Goal: Transaction & Acquisition: Purchase product/service

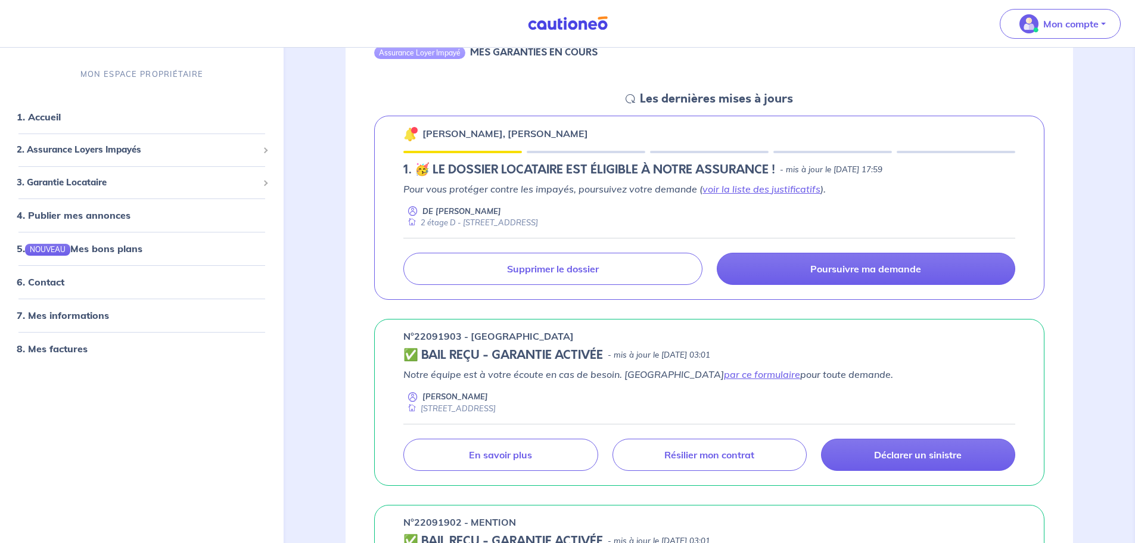
scroll to position [179, 0]
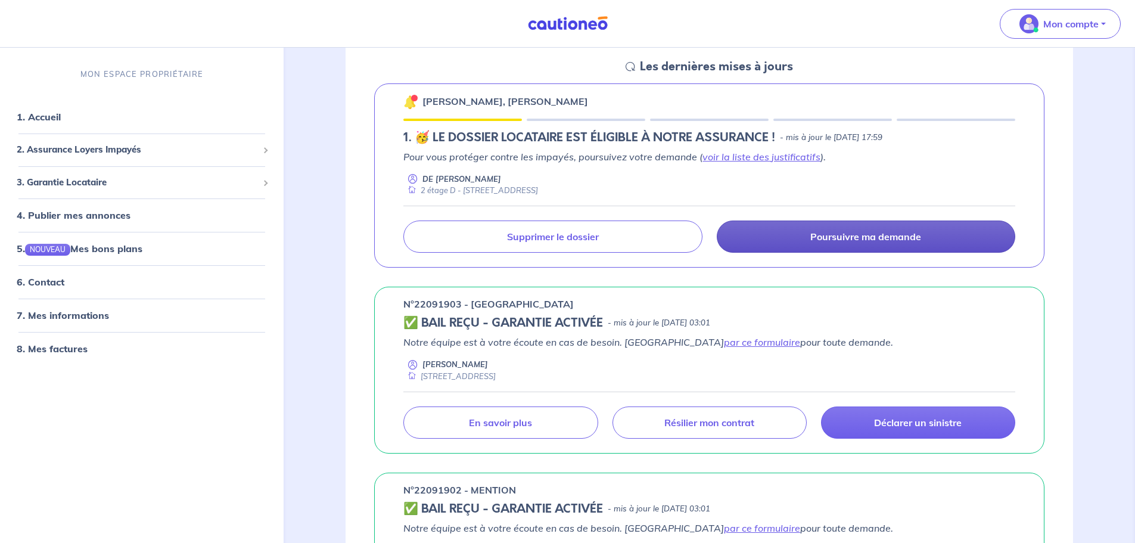
click at [833, 233] on p "Poursuivre ma demande" at bounding box center [866, 237] width 111 height 12
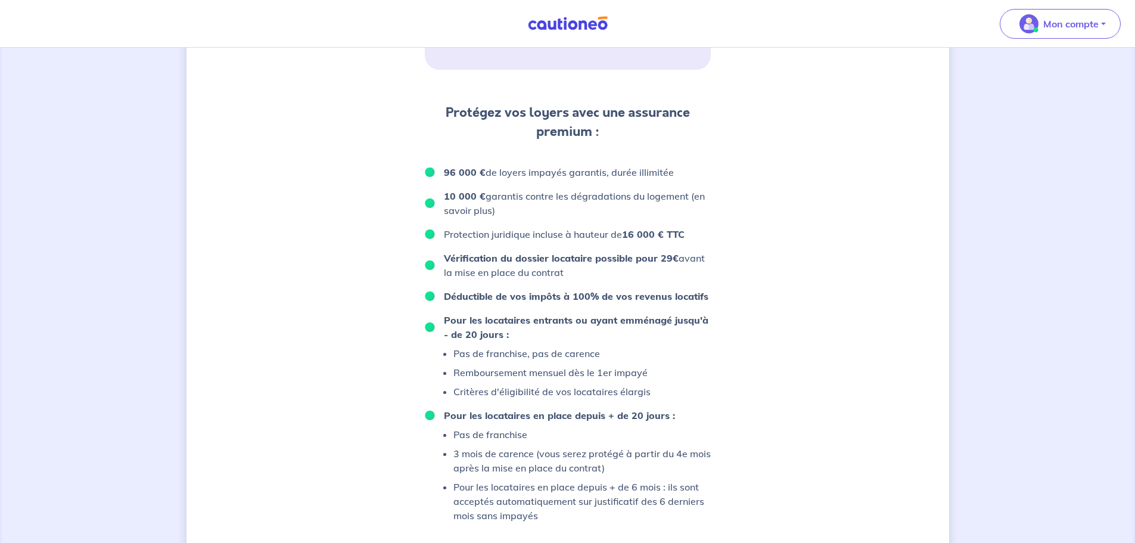
scroll to position [705, 0]
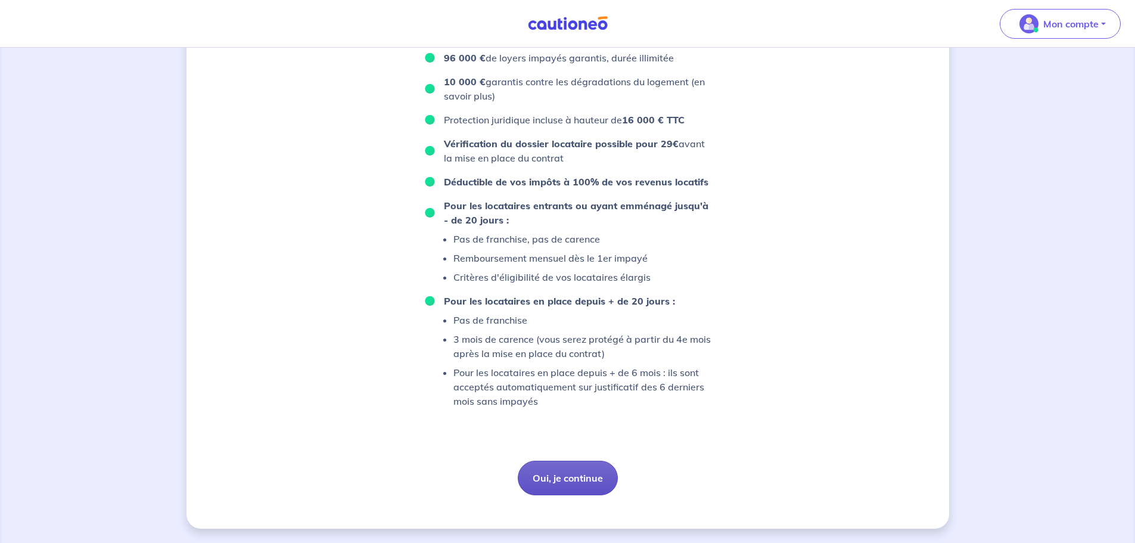
click at [579, 479] on button "Oui, je continue" at bounding box center [568, 478] width 100 height 35
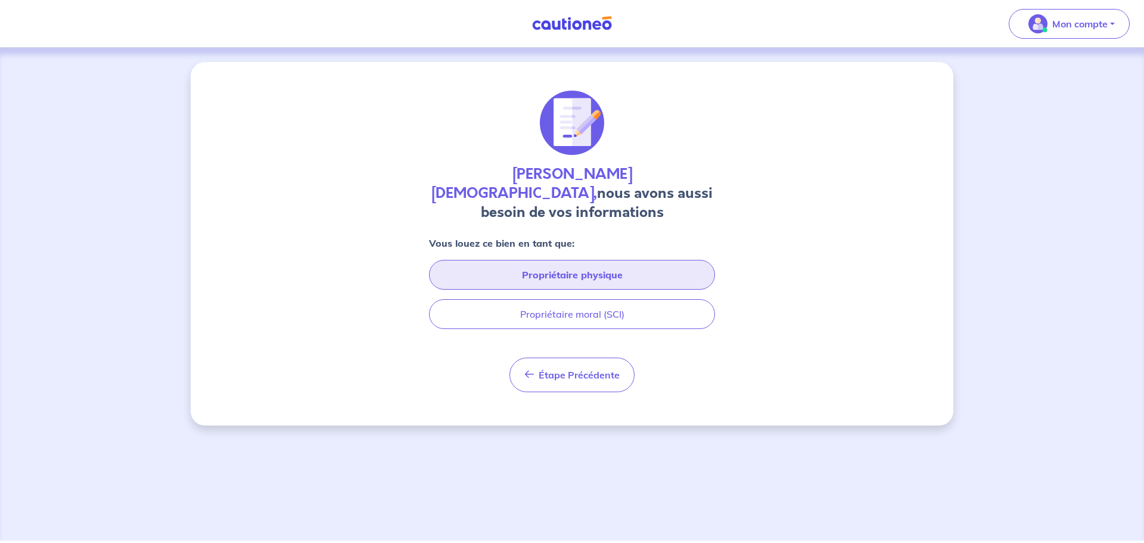
click at [586, 260] on button "Propriétaire physique" at bounding box center [572, 275] width 286 height 30
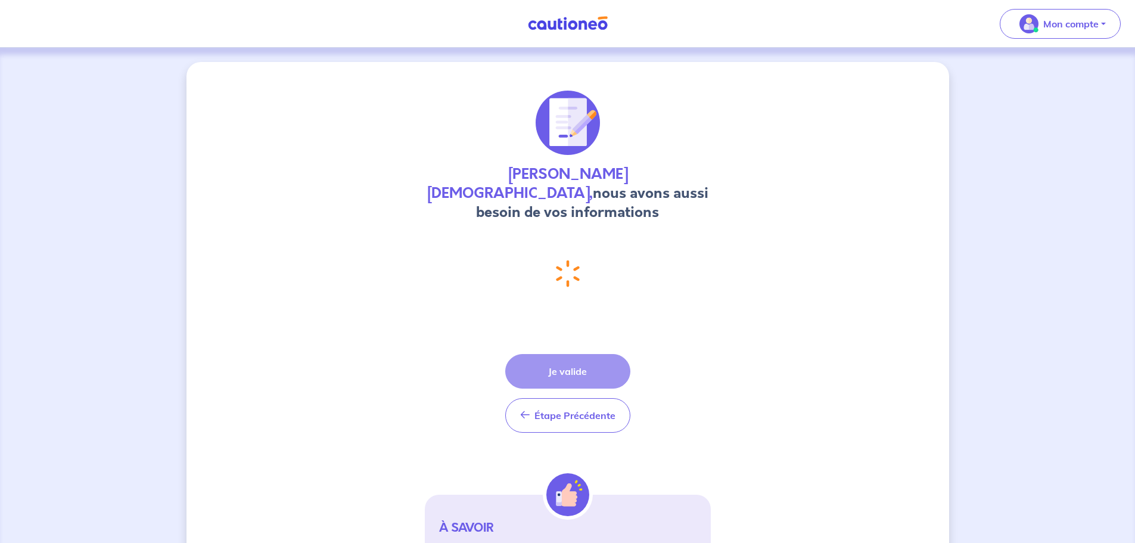
select select "FR"
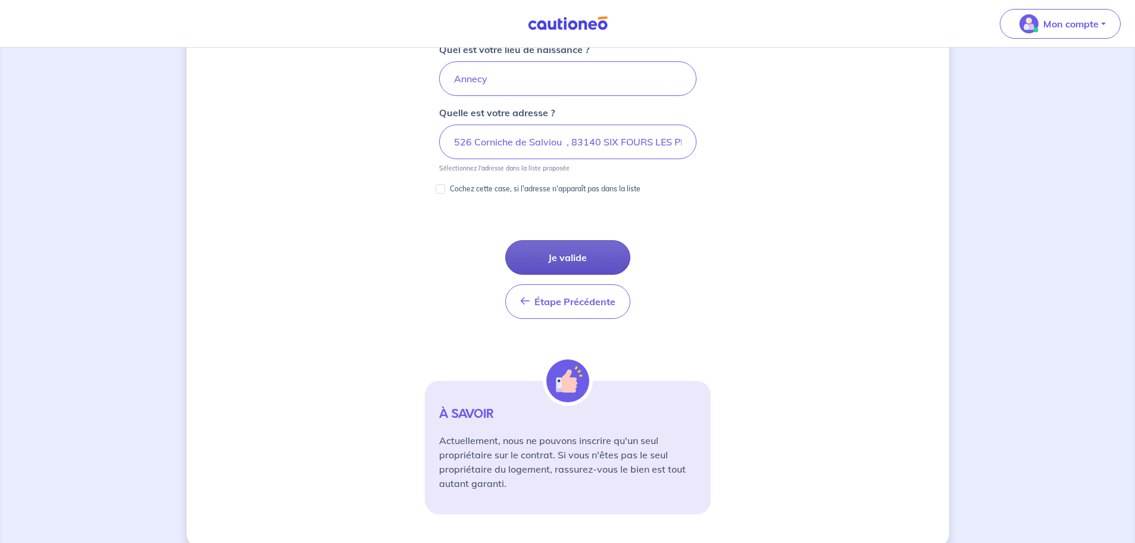
click at [569, 240] on button "Je valide" at bounding box center [567, 257] width 125 height 35
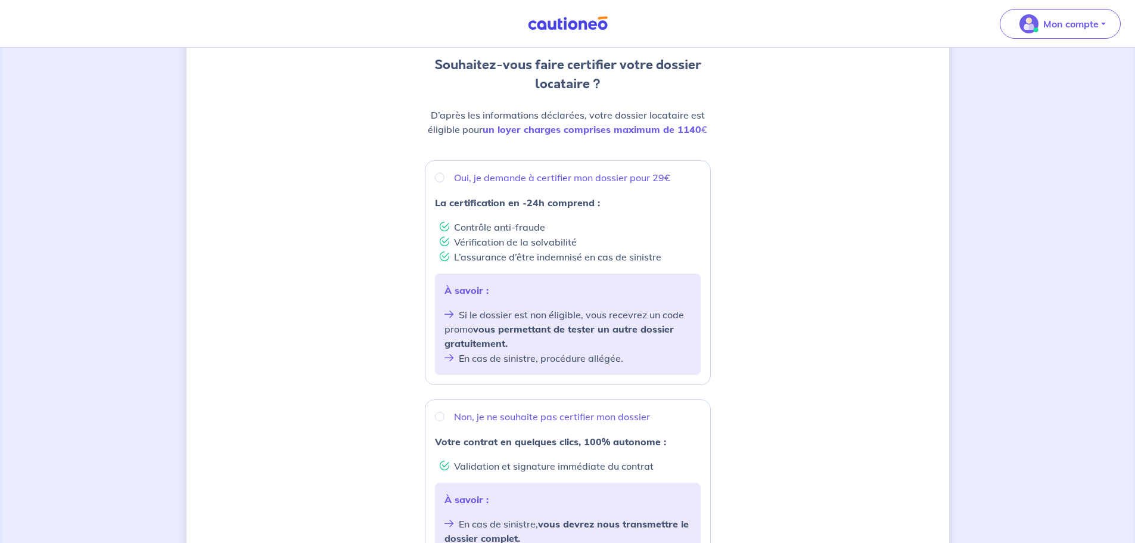
scroll to position [119, 0]
click at [440, 176] on input "Oui, je demande à certifier mon dossier pour 29€" at bounding box center [440, 177] width 10 height 10
radio input "true"
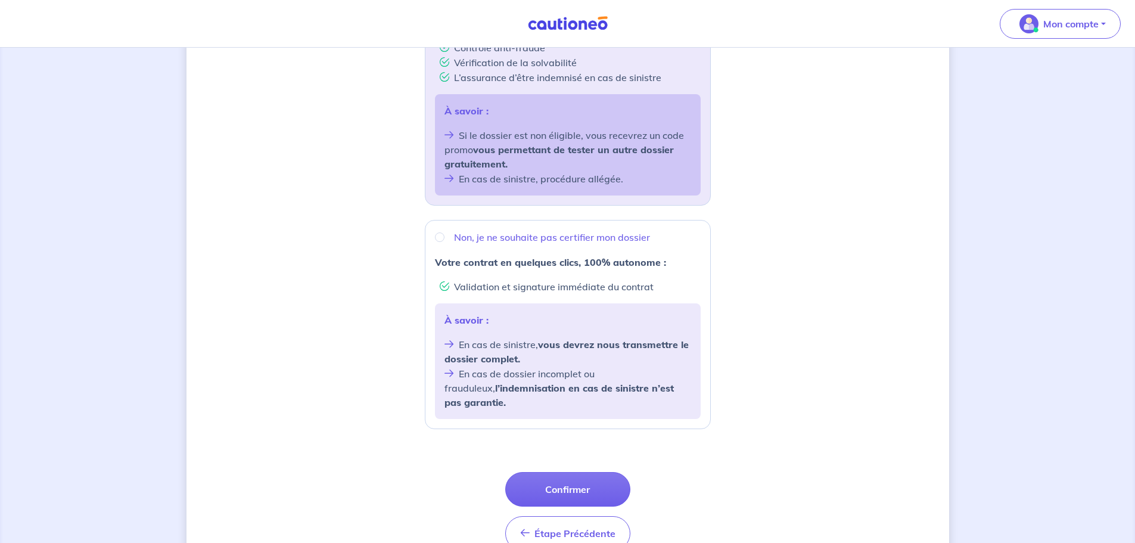
scroll to position [349, 0]
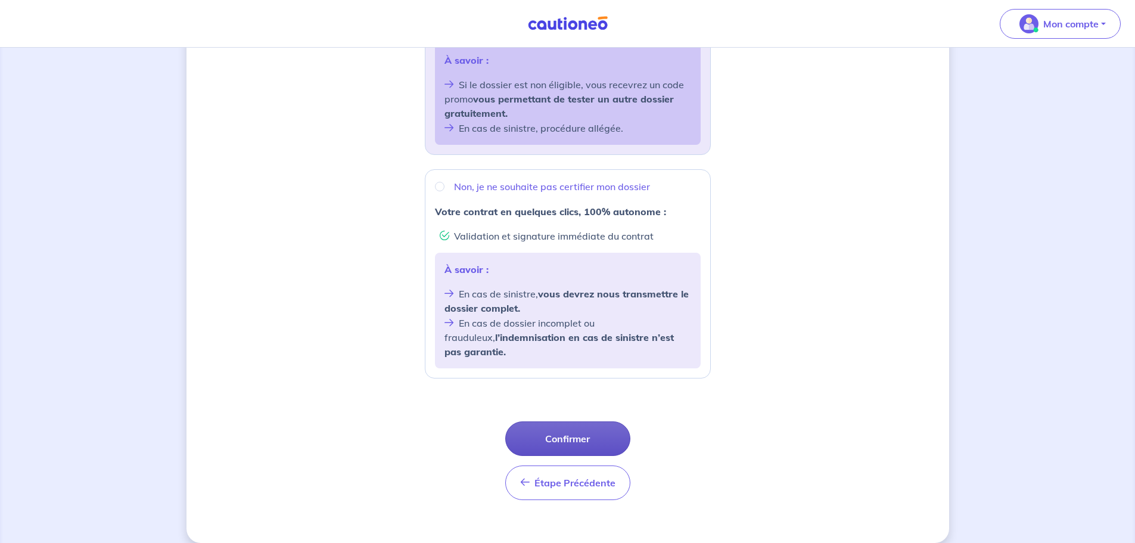
click at [568, 425] on button "Confirmer" at bounding box center [567, 438] width 125 height 35
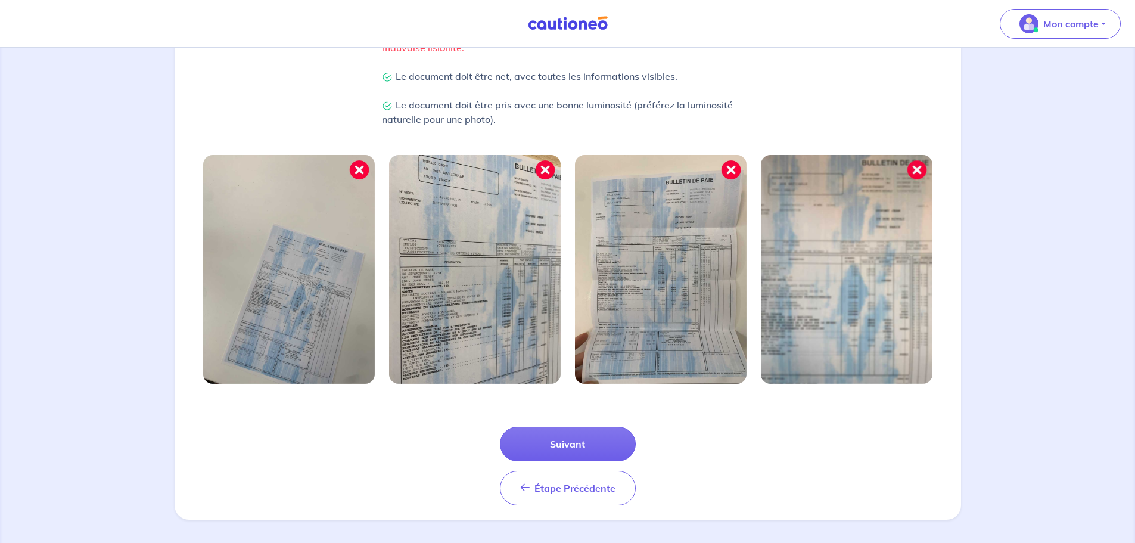
scroll to position [311, 0]
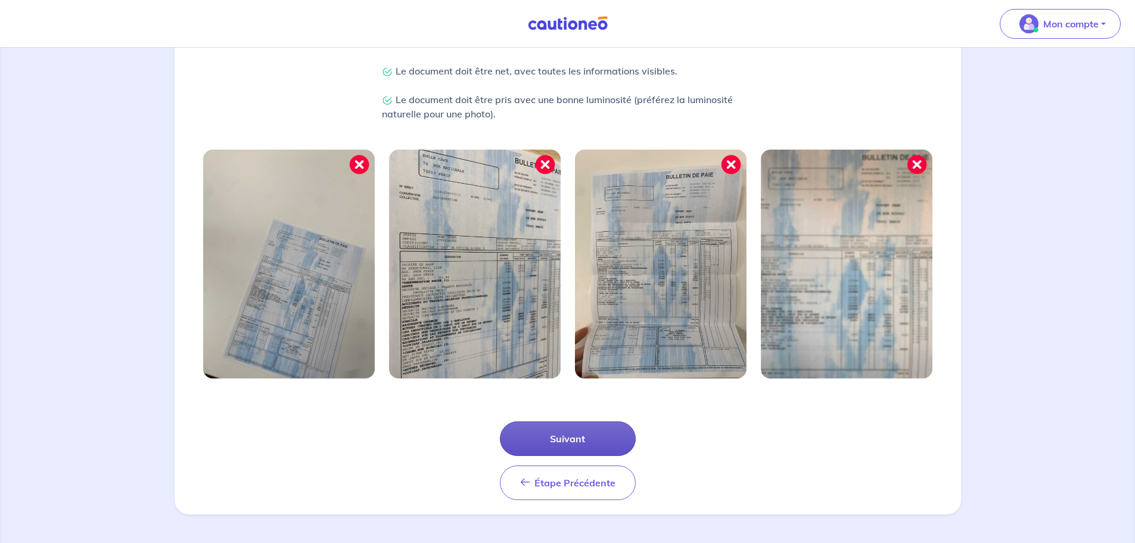
click at [563, 436] on button "Suivant" at bounding box center [568, 438] width 136 height 35
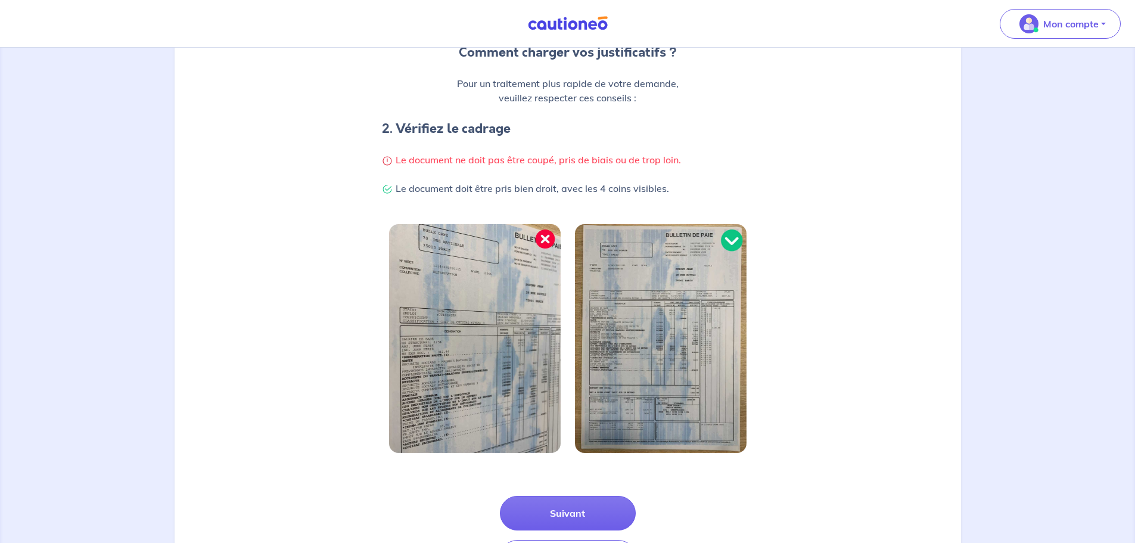
scroll to position [253, 0]
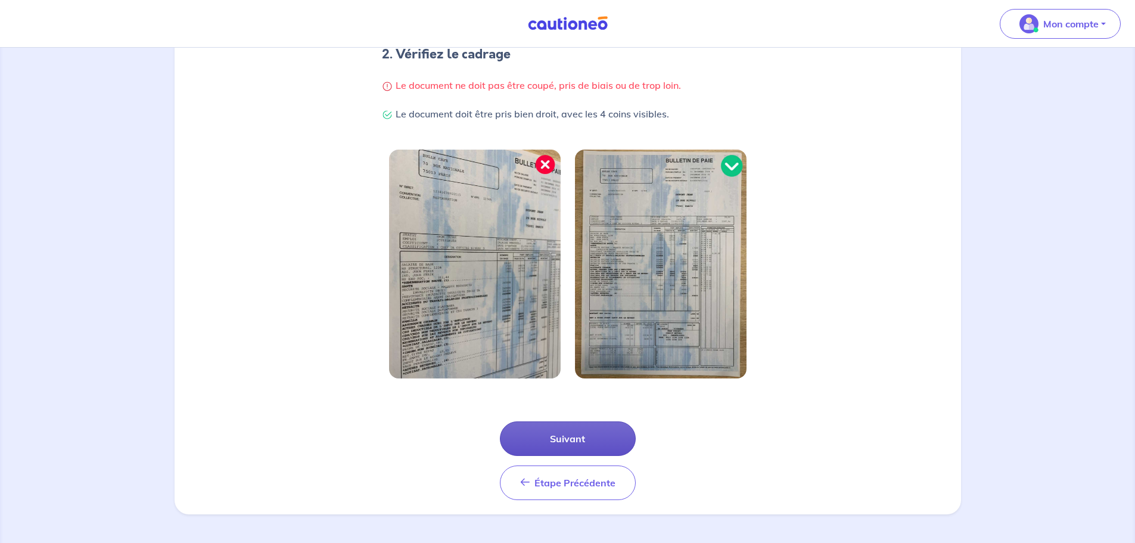
click at [552, 437] on button "Suivant" at bounding box center [568, 438] width 136 height 35
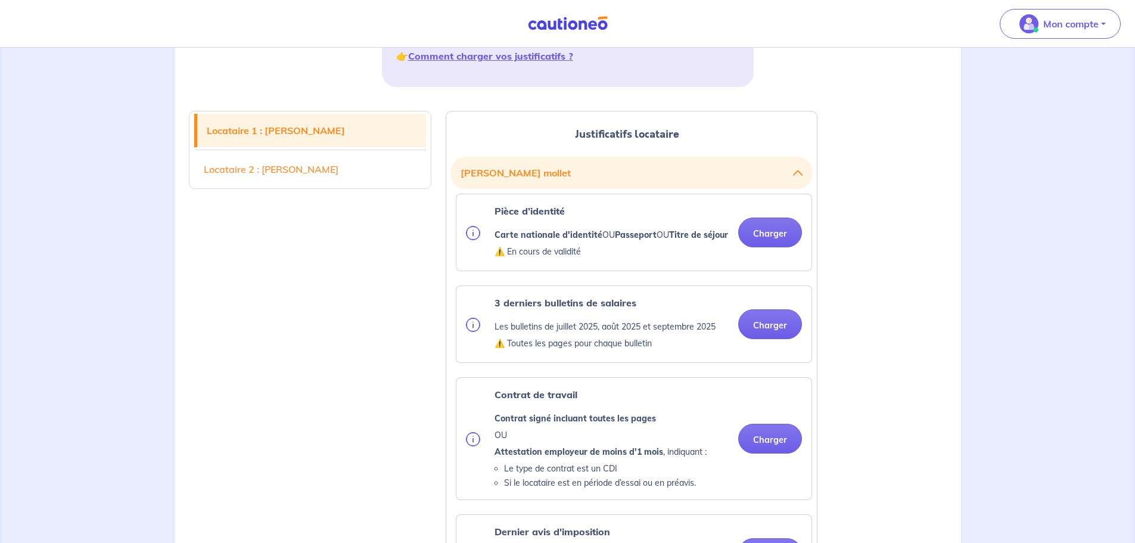
scroll to position [298, 0]
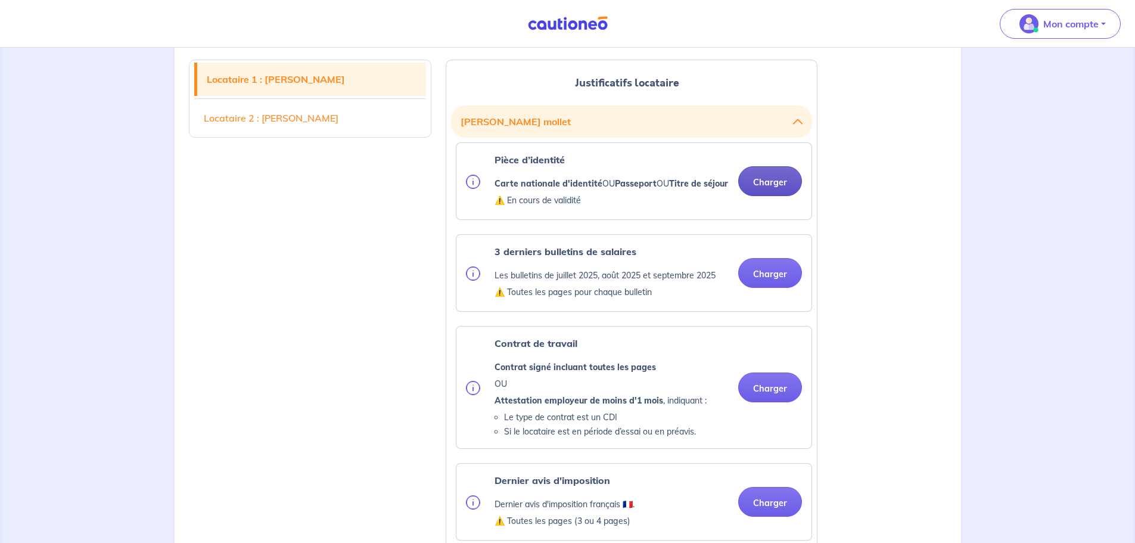
click at [779, 192] on button "Charger" at bounding box center [770, 181] width 64 height 30
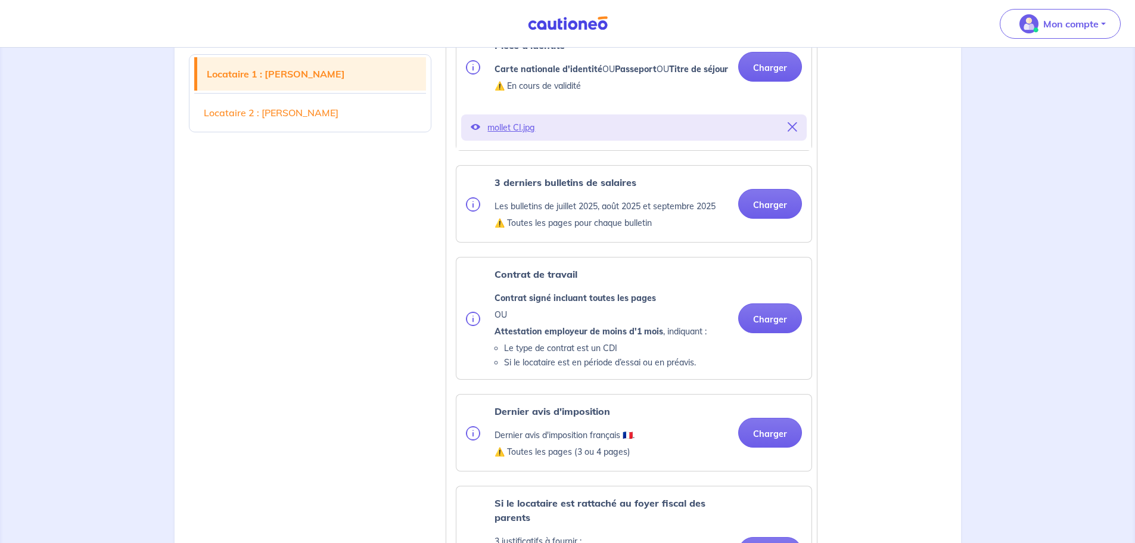
scroll to position [417, 0]
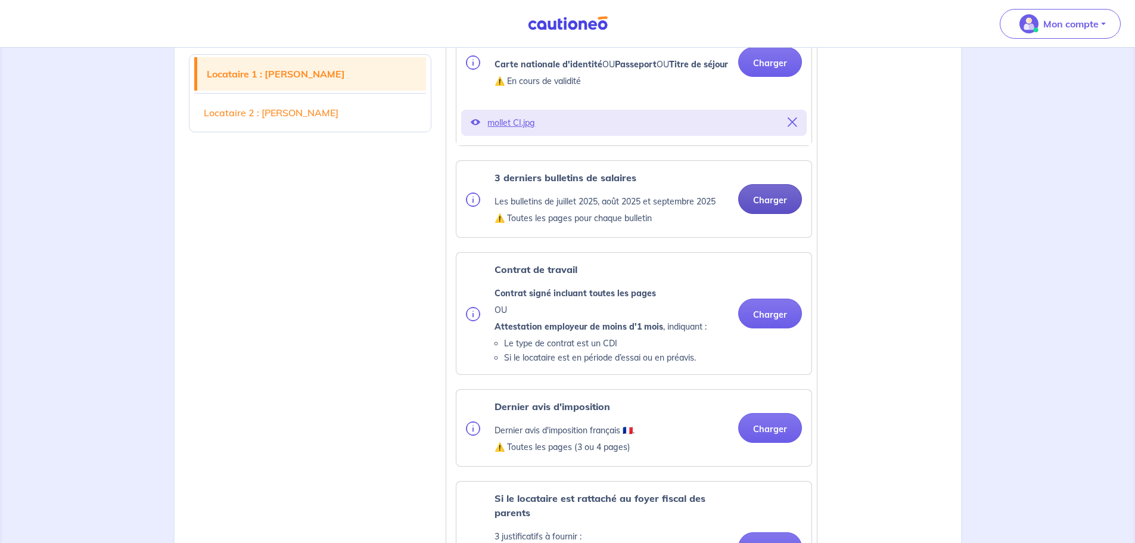
click at [762, 214] on button "Charger" at bounding box center [770, 199] width 64 height 30
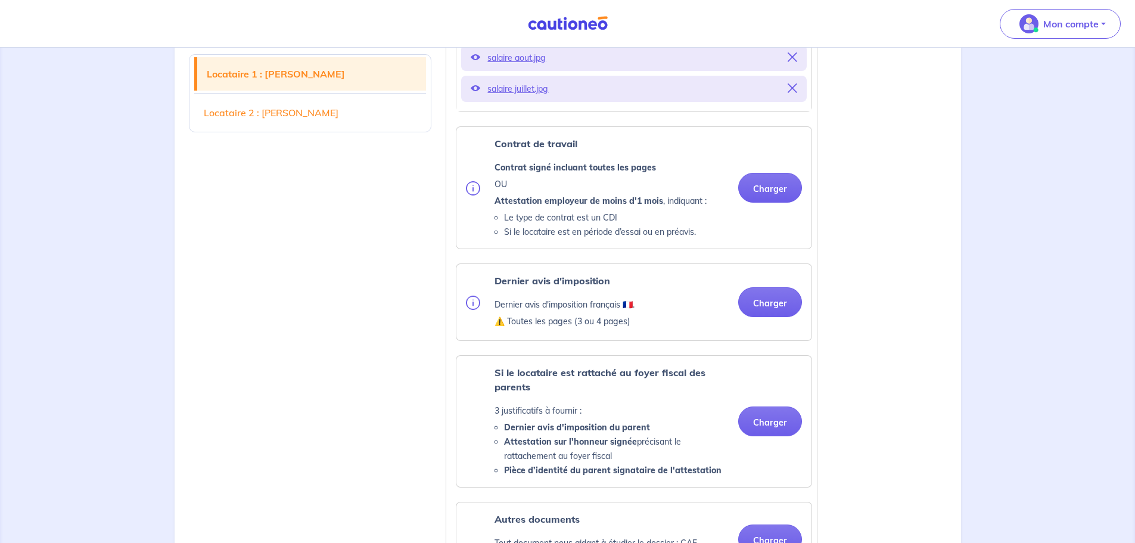
scroll to position [656, 0]
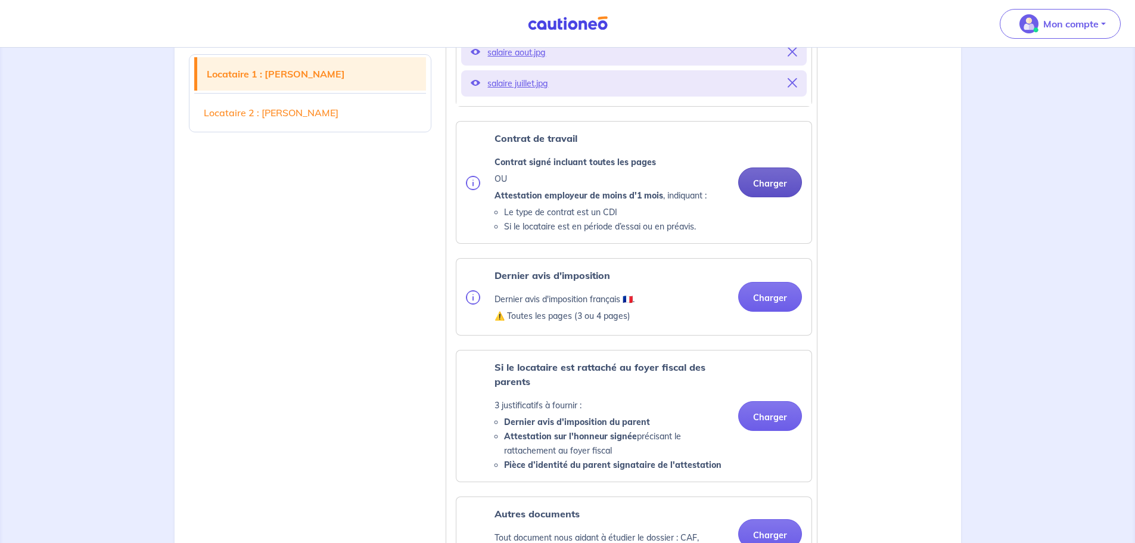
click at [776, 197] on button "Charger" at bounding box center [770, 182] width 64 height 30
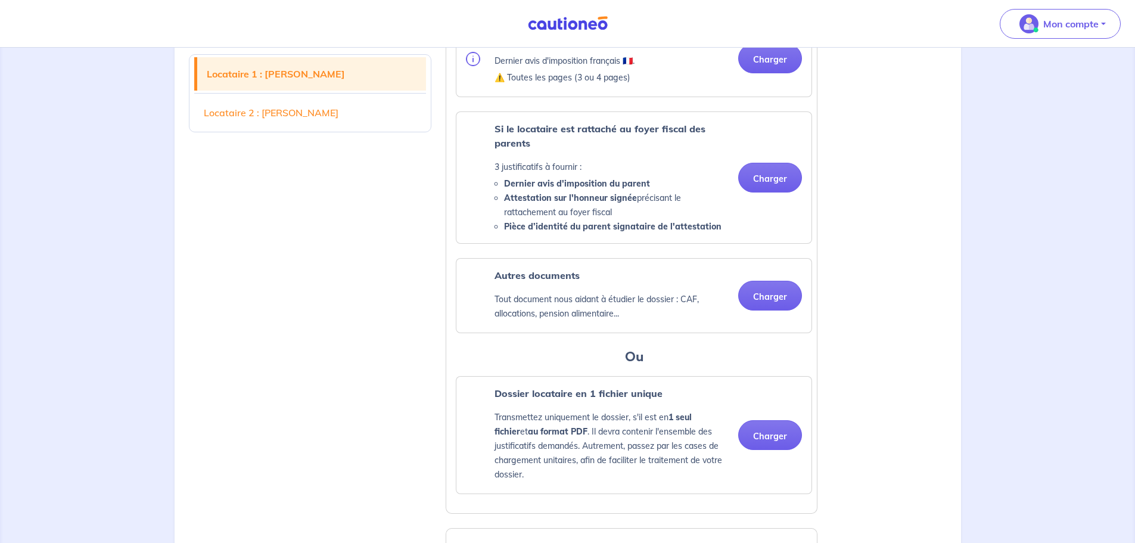
scroll to position [834, 0]
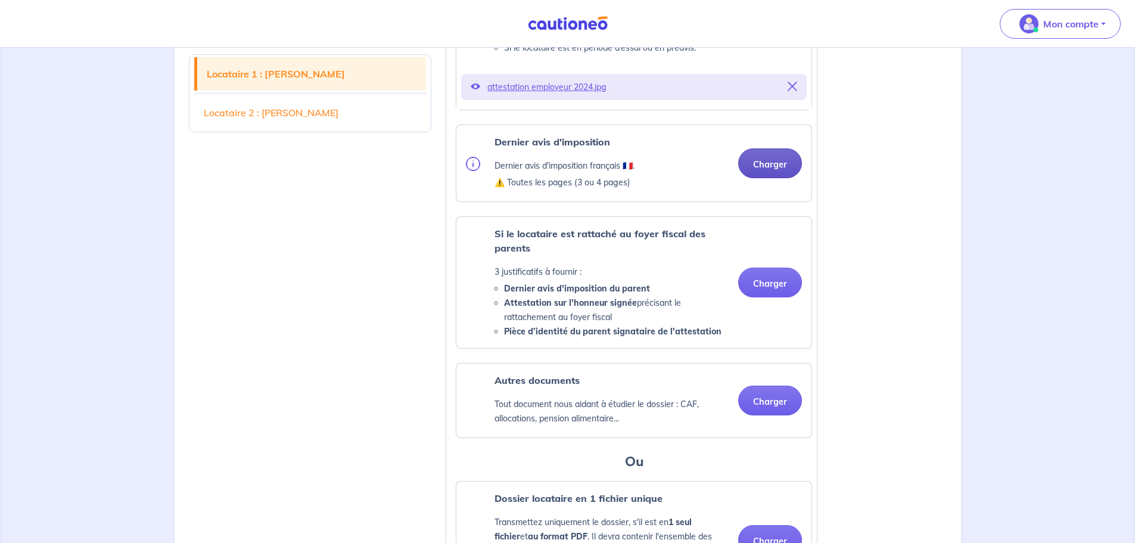
click at [778, 178] on button "Charger" at bounding box center [770, 163] width 64 height 30
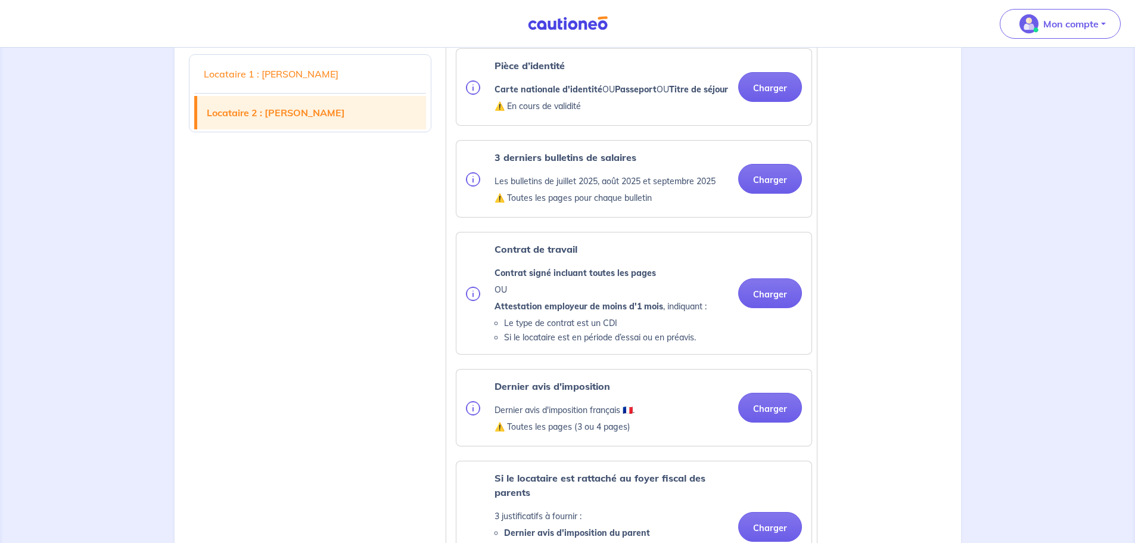
scroll to position [1550, 0]
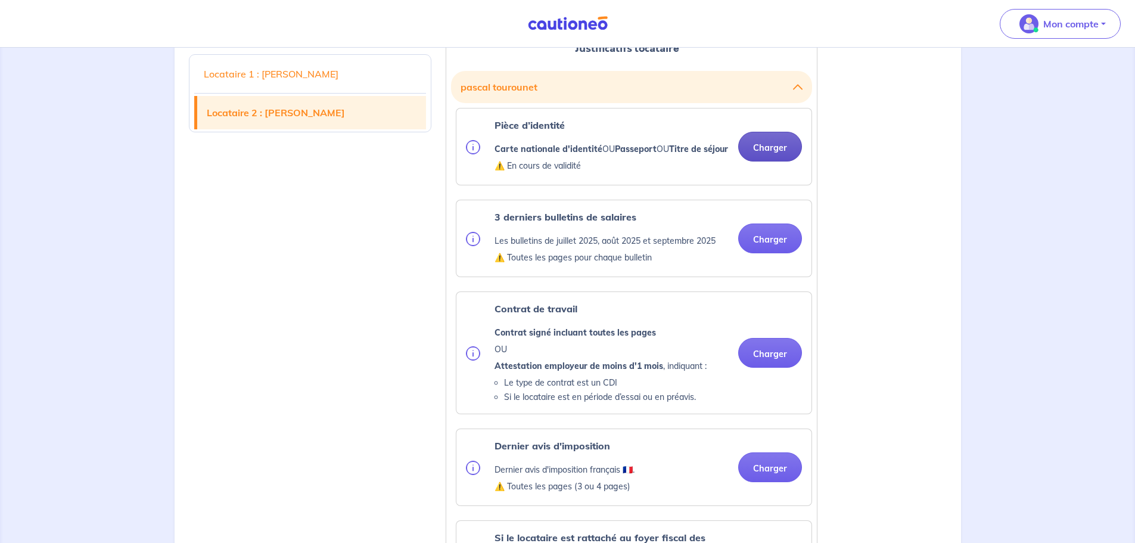
click at [773, 162] on button "Charger" at bounding box center [770, 147] width 64 height 30
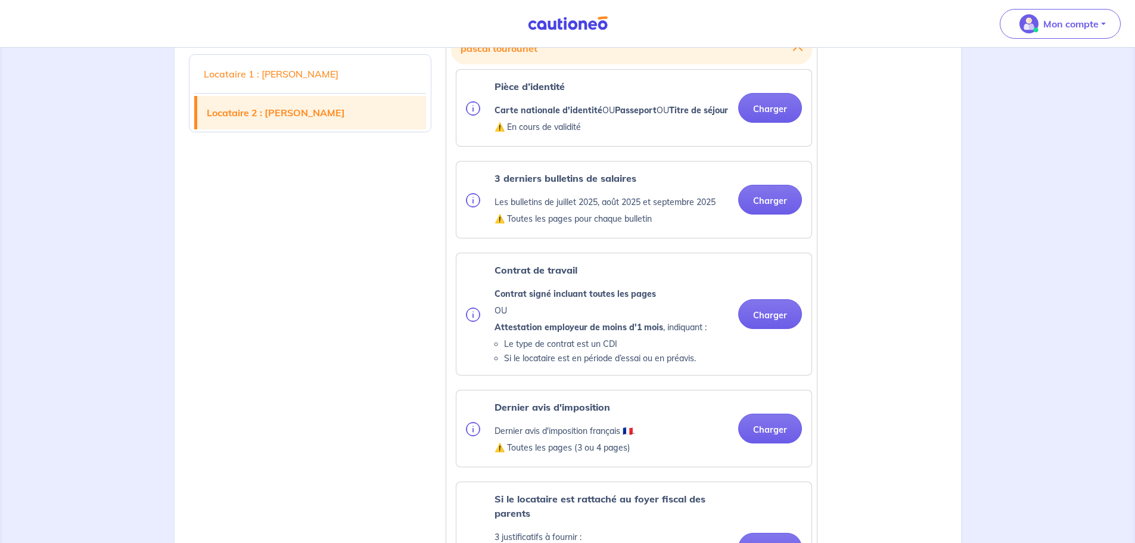
scroll to position [1609, 0]
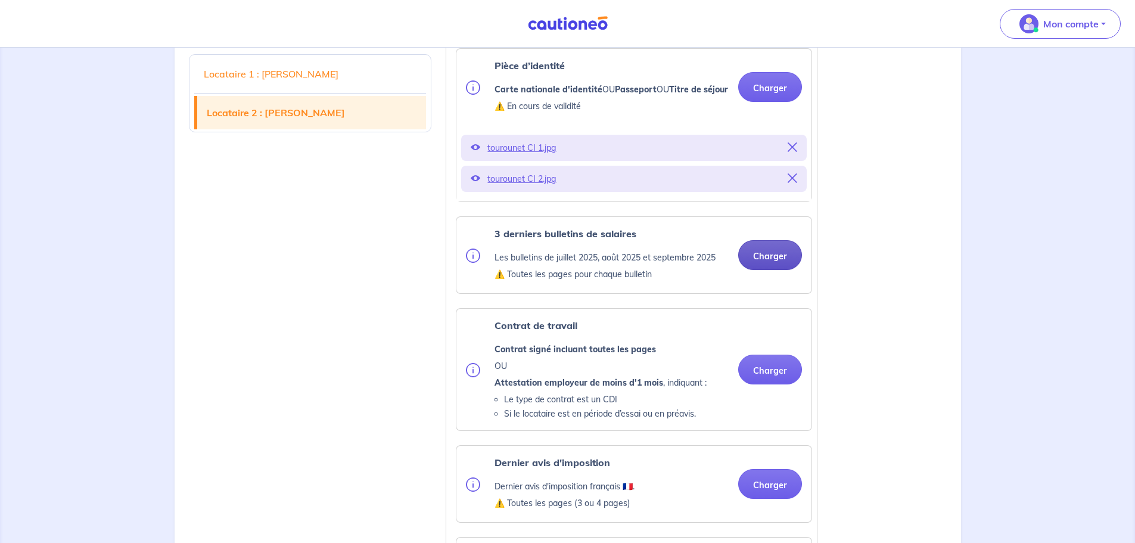
click at [780, 270] on button "Charger" at bounding box center [770, 255] width 64 height 30
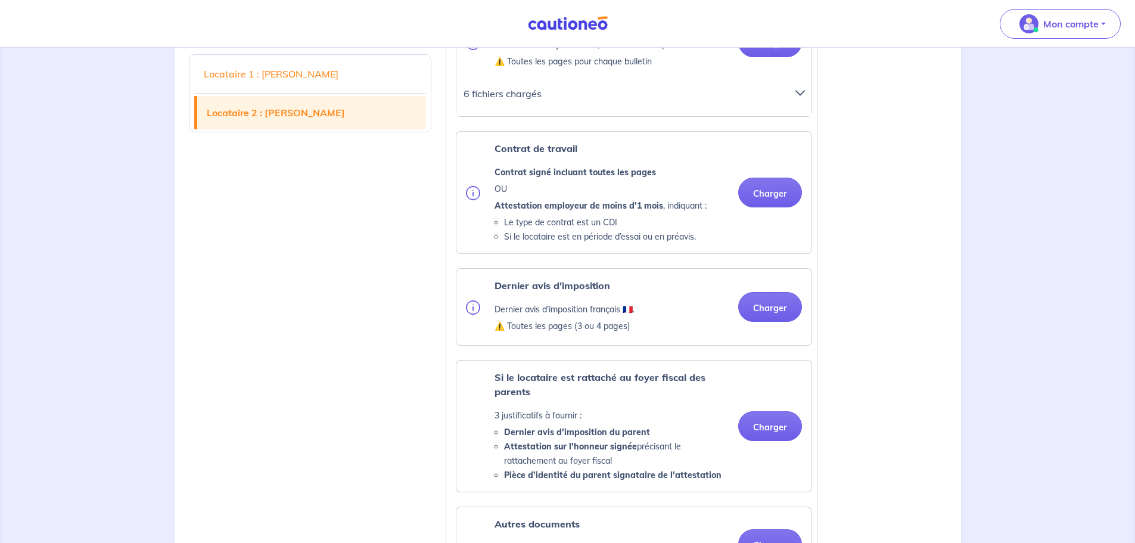
scroll to position [1848, 0]
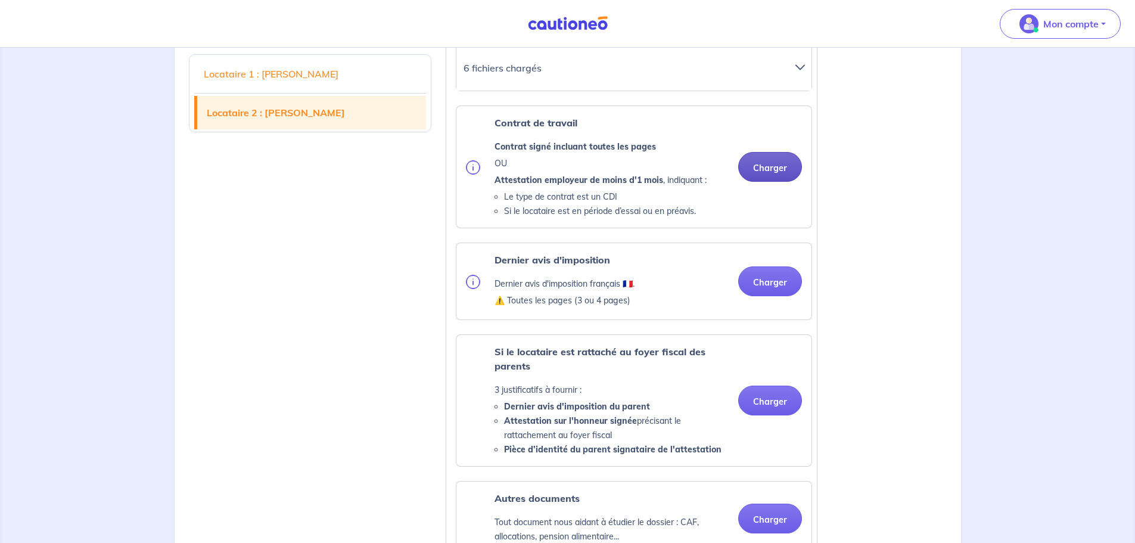
click at [775, 182] on button "Charger" at bounding box center [770, 167] width 64 height 30
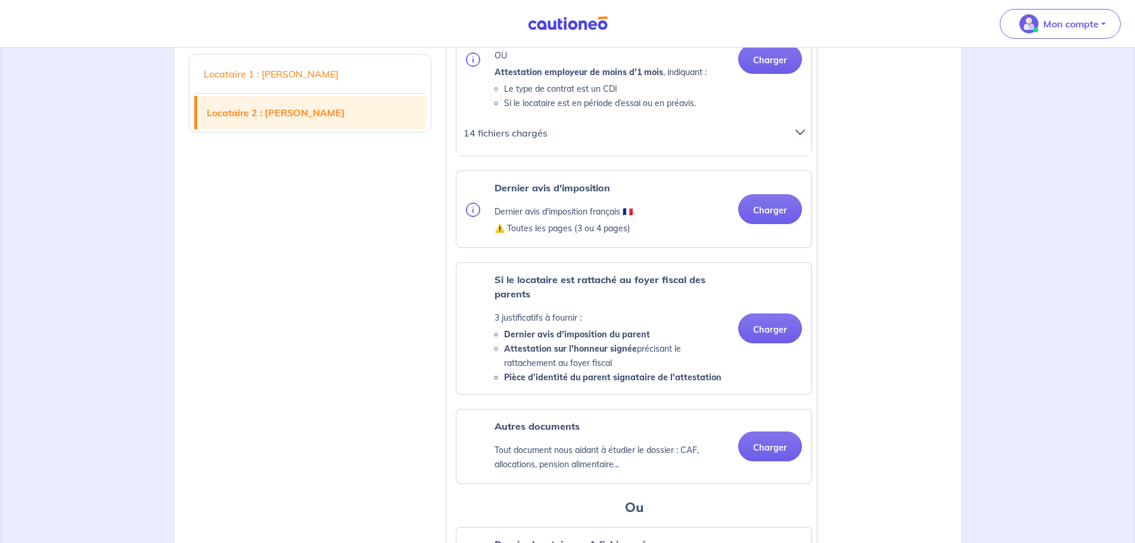
scroll to position [1967, 0]
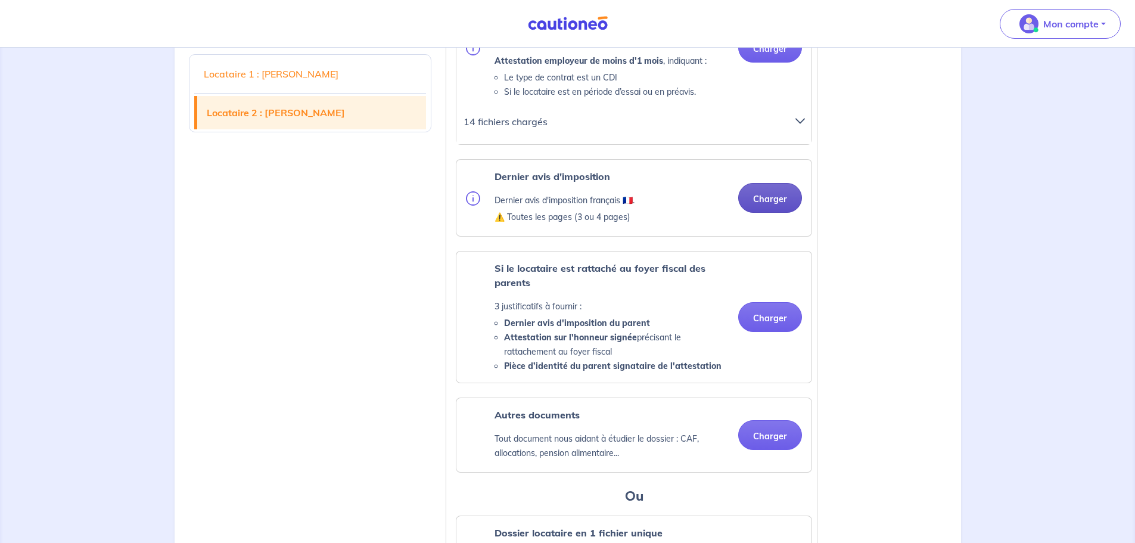
click at [769, 213] on button "Charger" at bounding box center [770, 198] width 64 height 30
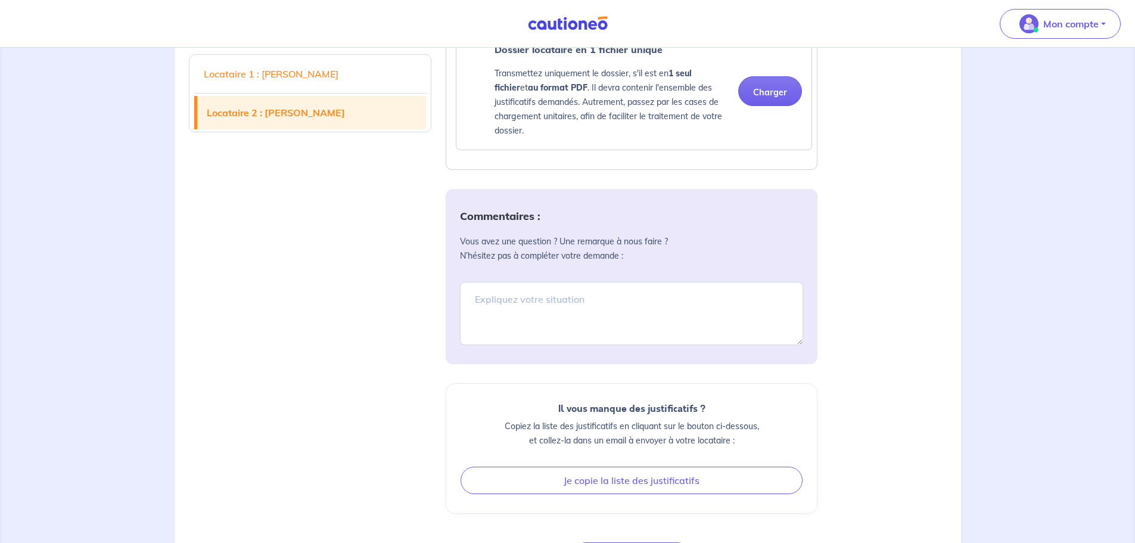
scroll to position [2693, 0]
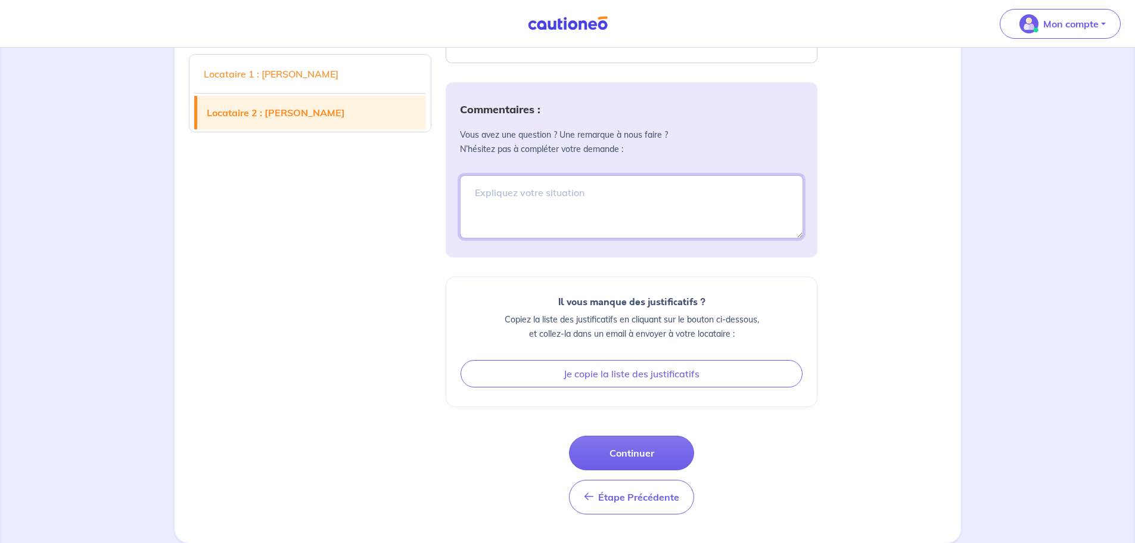
click at [479, 193] on textarea at bounding box center [631, 206] width 343 height 63
click at [519, 209] on textarea "Pour Me [PERSON_NAME] je vous ai mis l'attestation employeur 2024, celui que vo…" at bounding box center [631, 206] width 343 height 63
click at [618, 207] on textarea "Pour Me [PERSON_NAME] je vous ai mis l'attestation employeur 2024, celui que vo…" at bounding box center [631, 206] width 343 height 63
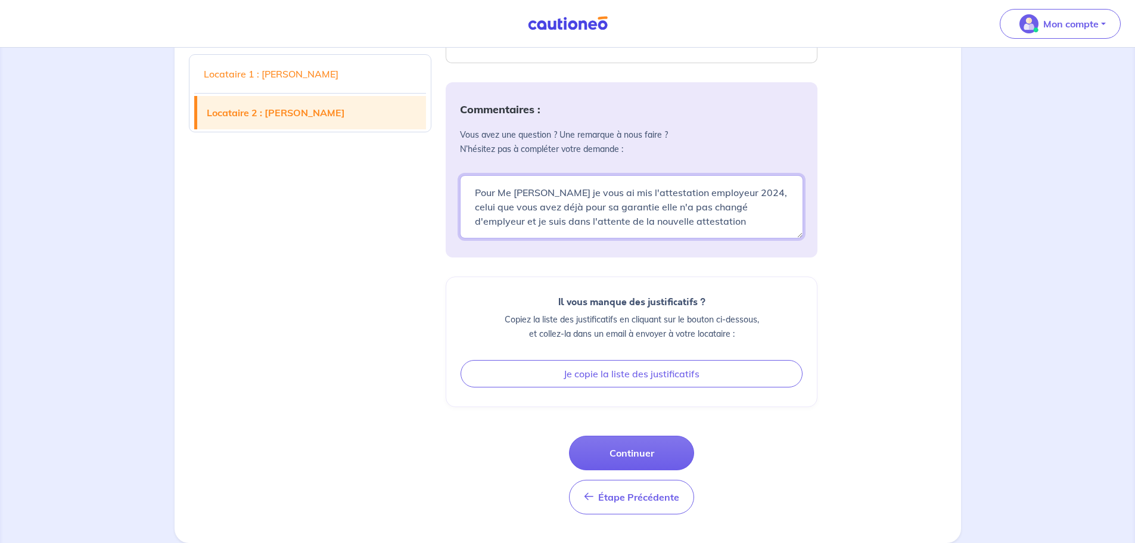
click at [617, 208] on textarea "Pour Me [PERSON_NAME] je vous ai mis l'attestation employeur 2024, celui que vo…" at bounding box center [631, 206] width 343 height 63
click at [504, 221] on textarea "Pour Me [PERSON_NAME] je vous ai mis l'attestation employeur 2024, celui que vo…" at bounding box center [631, 206] width 343 height 63
click at [749, 220] on textarea "Pour Me [PERSON_NAME] je vous ai mis l'attestation employeur 2024, celui que vo…" at bounding box center [631, 206] width 343 height 63
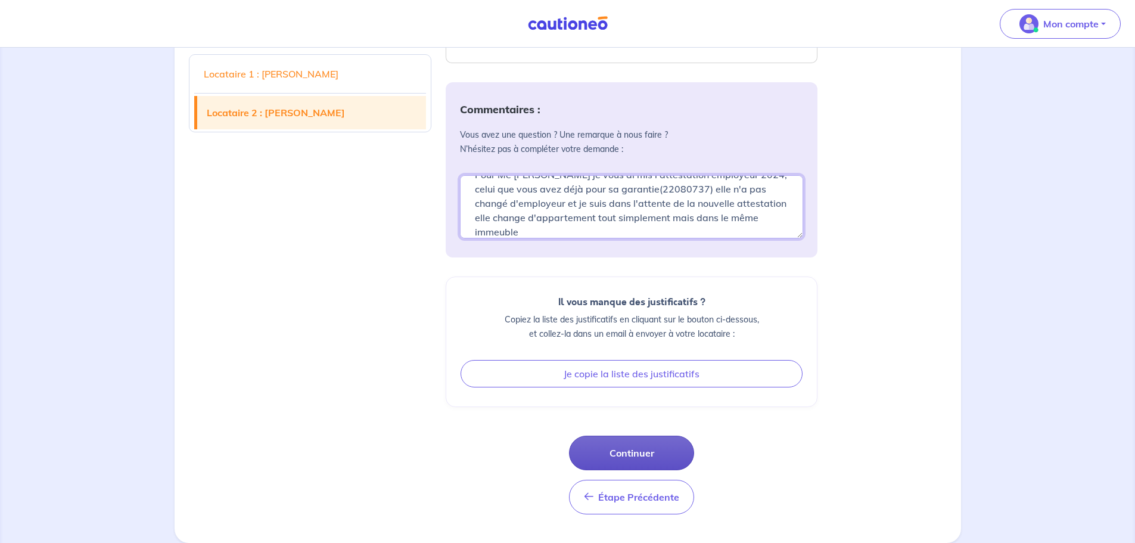
type textarea "Pour Me [PERSON_NAME] je vous ai mis l'attestation employeur 2024, celui que vo…"
click at [644, 452] on button "Continuer" at bounding box center [631, 453] width 125 height 35
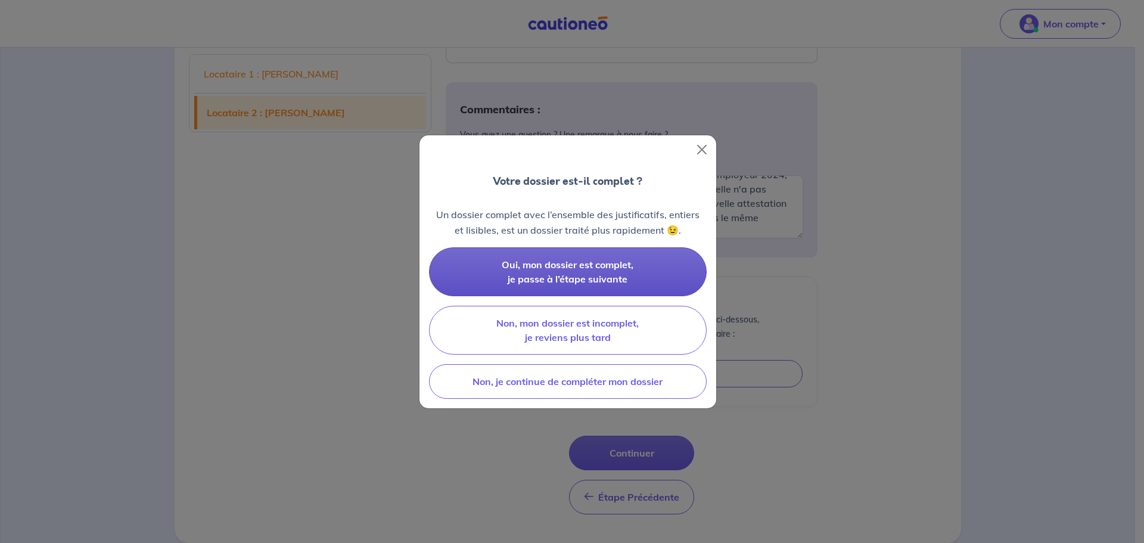
click at [579, 271] on button "Oui, mon dossier est complet, je passe à l’étape suivante" at bounding box center [568, 271] width 278 height 49
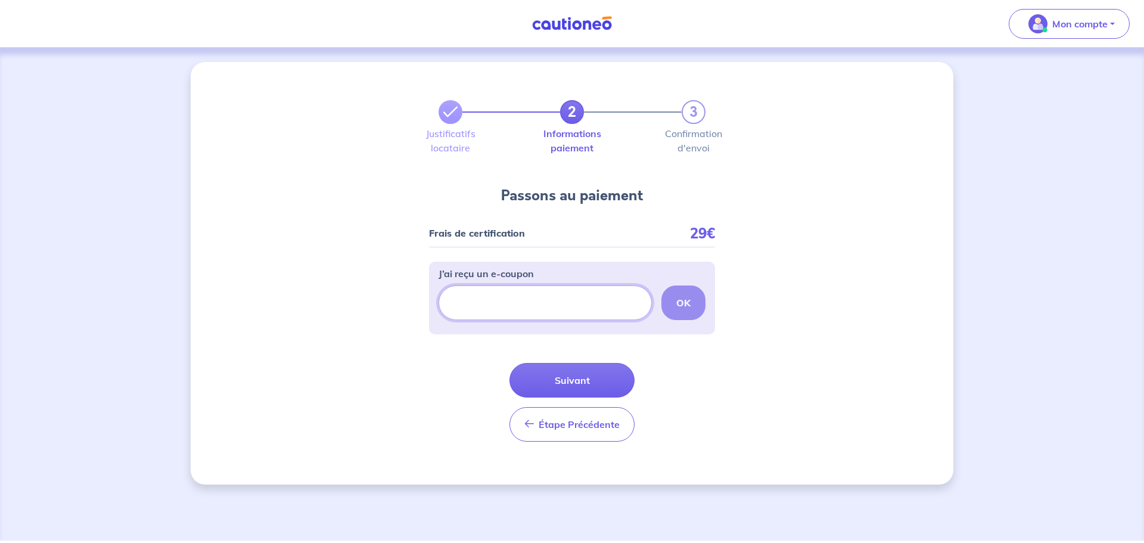
click at [512, 302] on input "J’ai reçu un e-coupon" at bounding box center [545, 302] width 213 height 35
click at [510, 300] on input "J’ai reçu un e-coupon" at bounding box center [545, 302] width 213 height 35
click at [571, 377] on button "Suivant" at bounding box center [572, 380] width 125 height 35
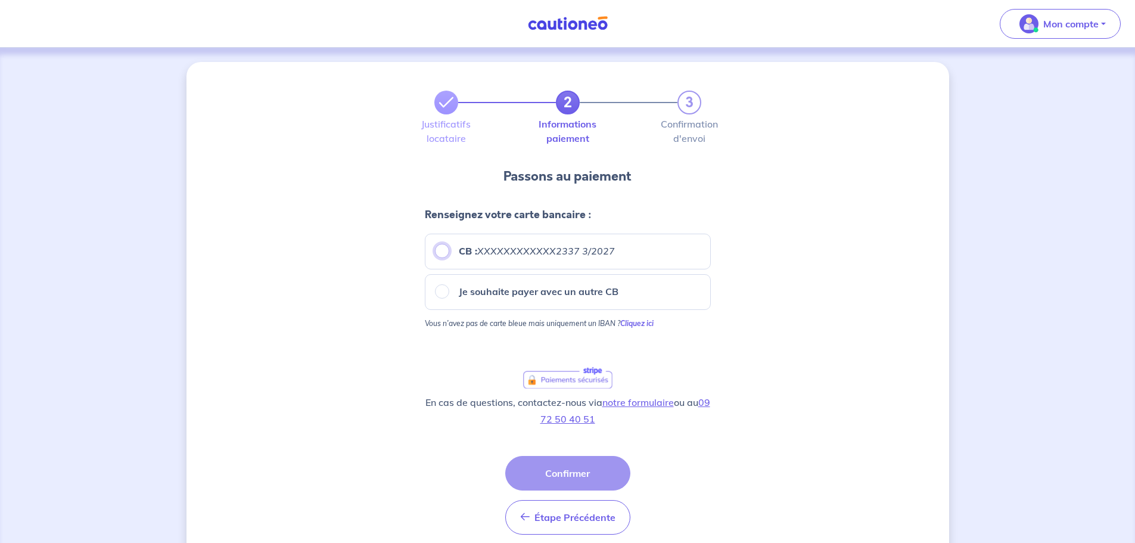
click at [438, 249] on input "CB : XXXXXXXXXXXX2337 3/2027" at bounding box center [442, 251] width 14 height 14
radio input "true"
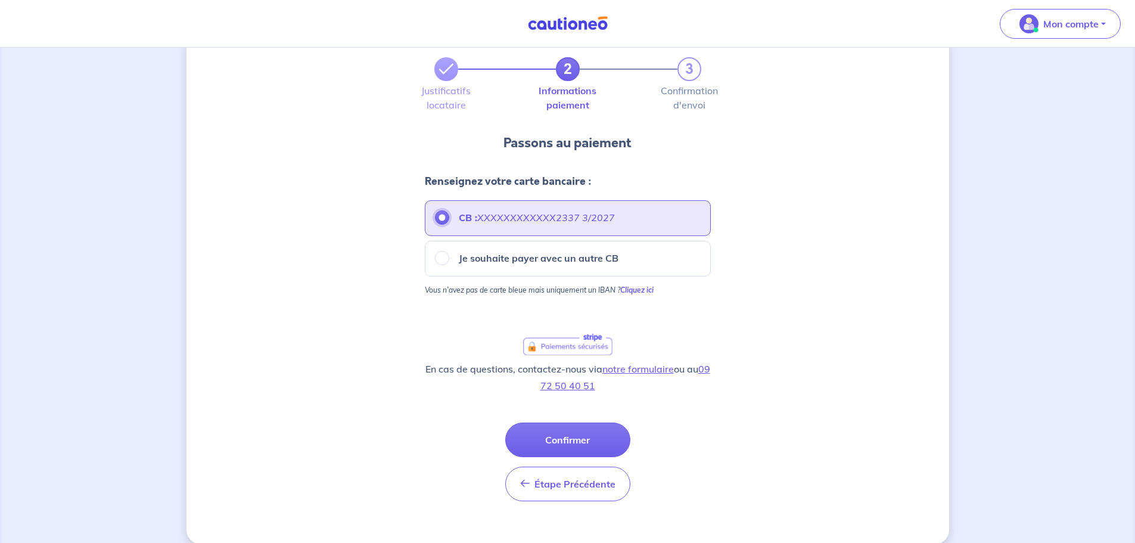
scroll to position [49, 0]
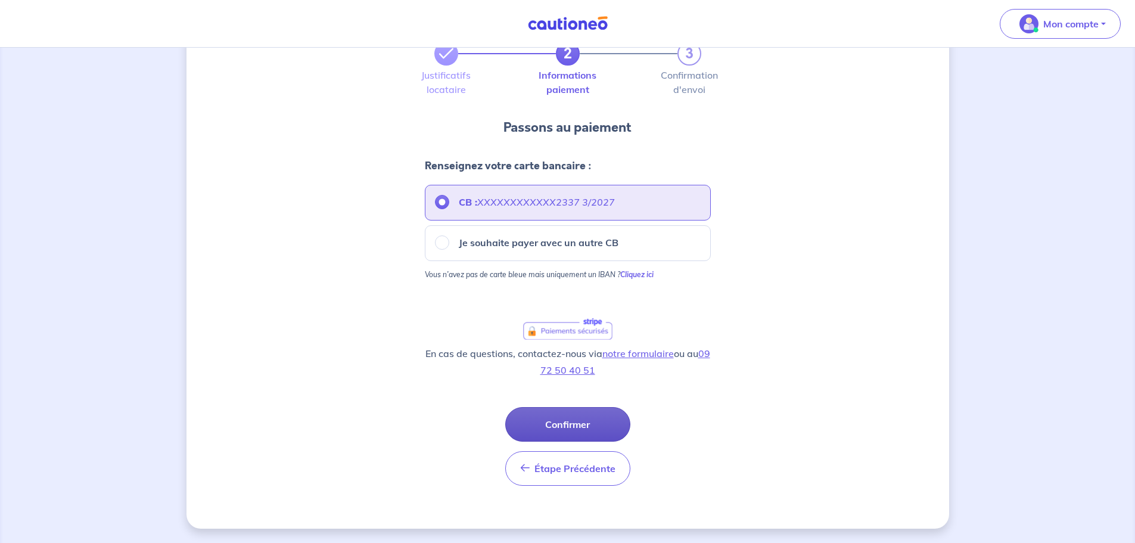
click at [561, 426] on button "Confirmer" at bounding box center [567, 424] width 125 height 35
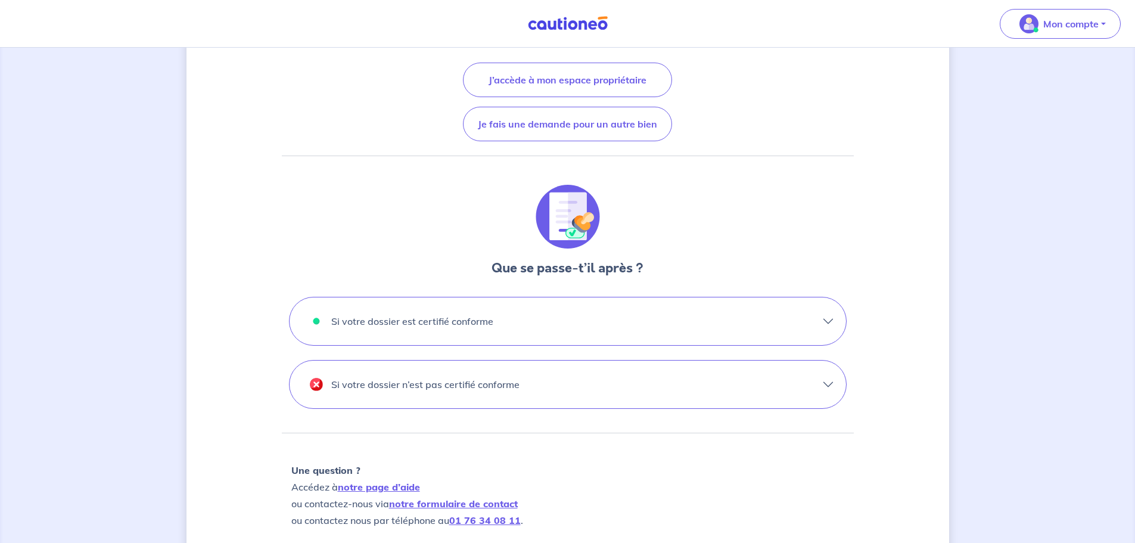
scroll to position [238, 0]
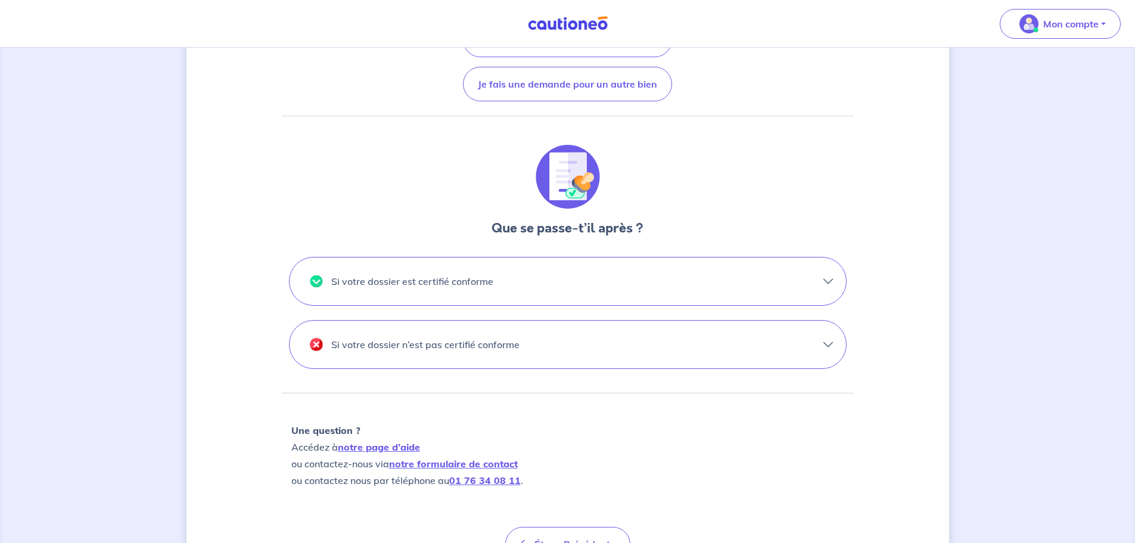
click at [828, 284] on button "Si votre dossier est certifié conforme" at bounding box center [568, 281] width 557 height 48
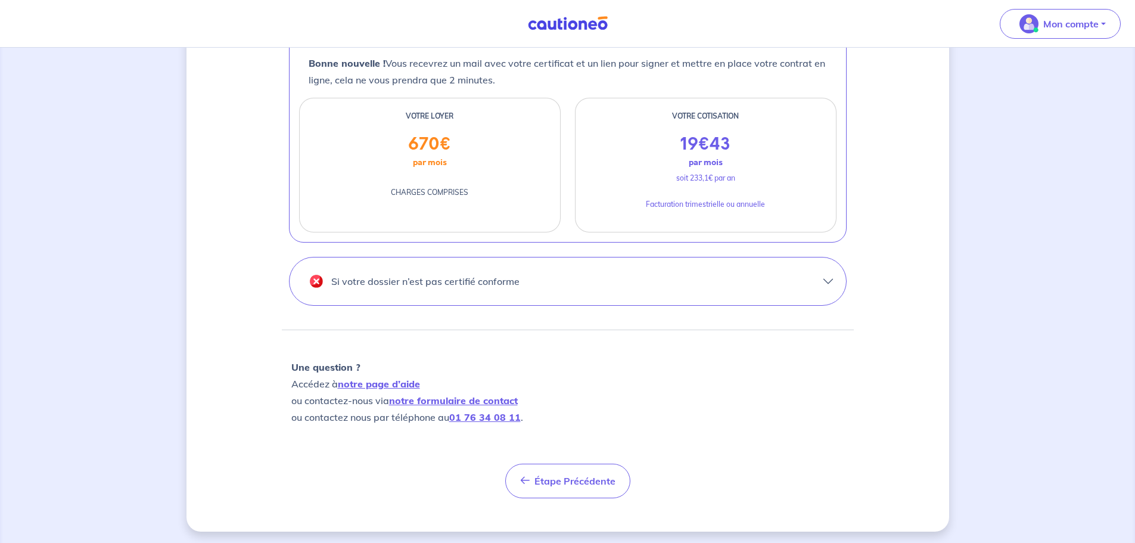
scroll to position [501, 0]
click at [827, 277] on button "Si votre dossier n’est pas certifié conforme" at bounding box center [568, 278] width 557 height 48
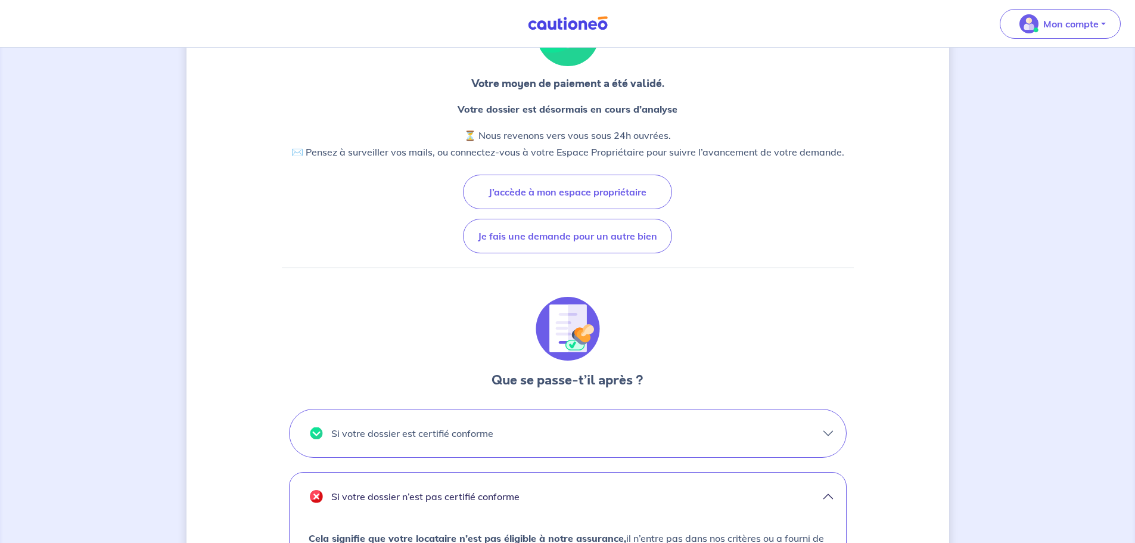
scroll to position [0, 0]
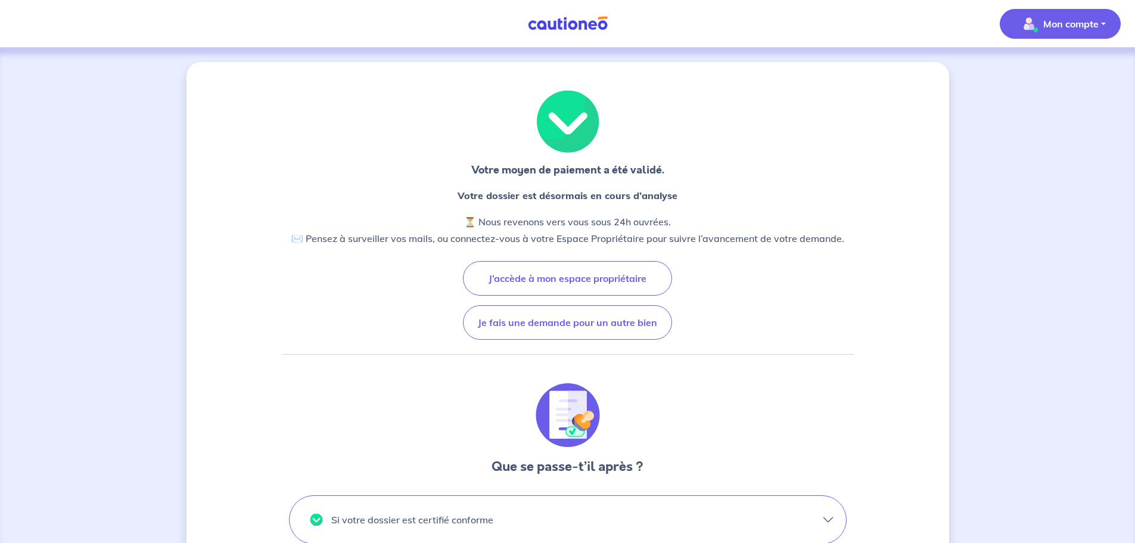
click at [1069, 33] on button "Mon compte" at bounding box center [1060, 24] width 121 height 30
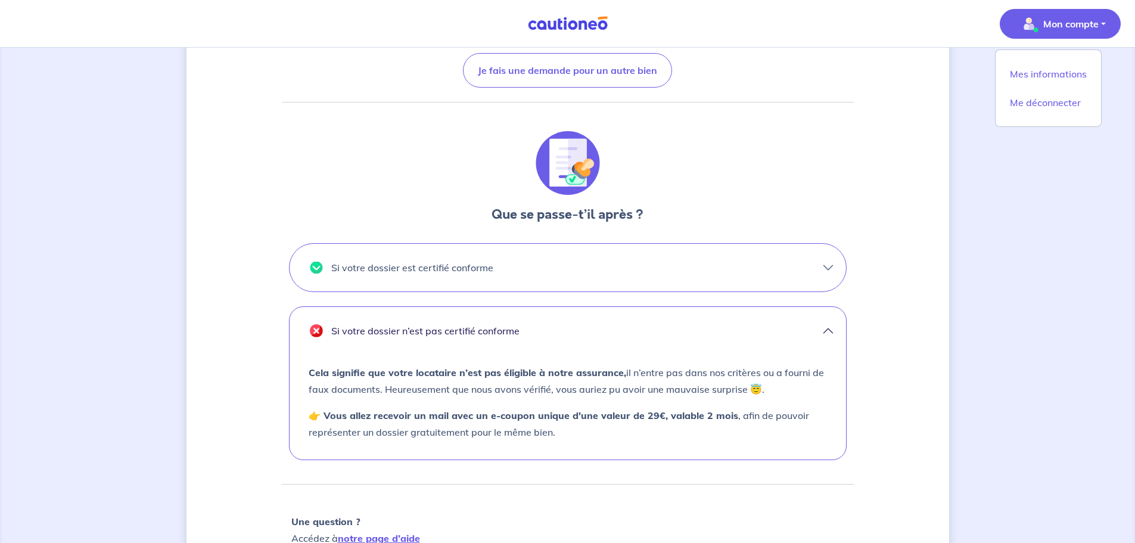
scroll to position [298, 0]
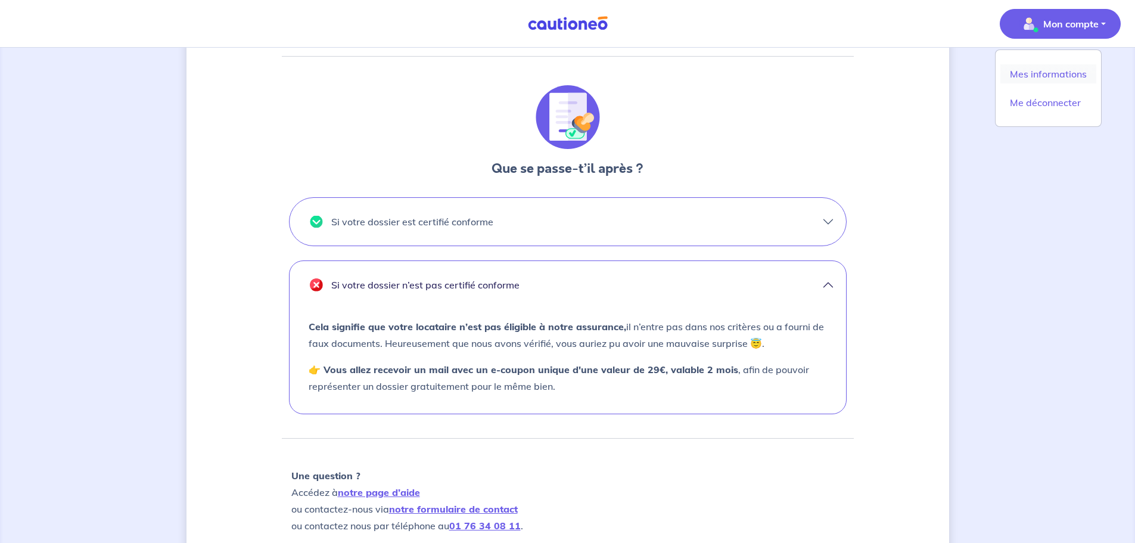
click at [1052, 74] on link "Mes informations" at bounding box center [1049, 73] width 96 height 19
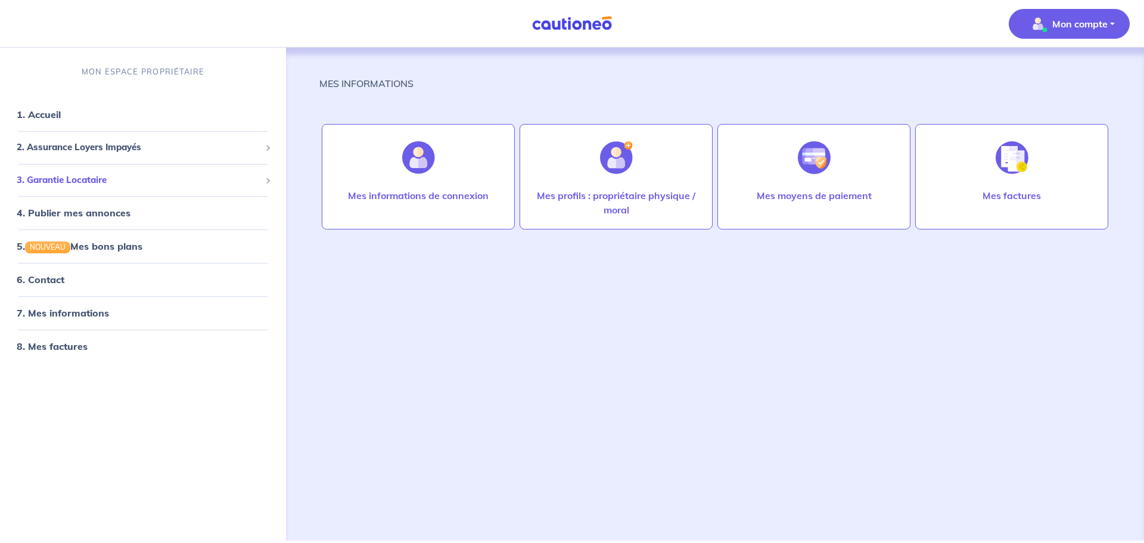
click at [63, 179] on span "3. Garantie Locataire" at bounding box center [139, 180] width 244 height 14
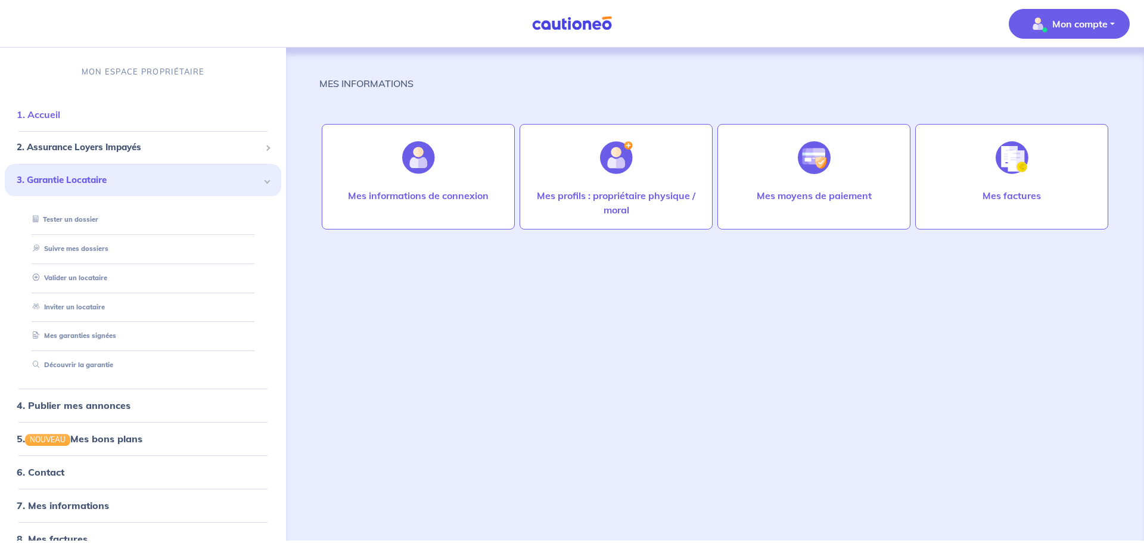
click at [55, 113] on link "1. Accueil" at bounding box center [39, 114] width 44 height 12
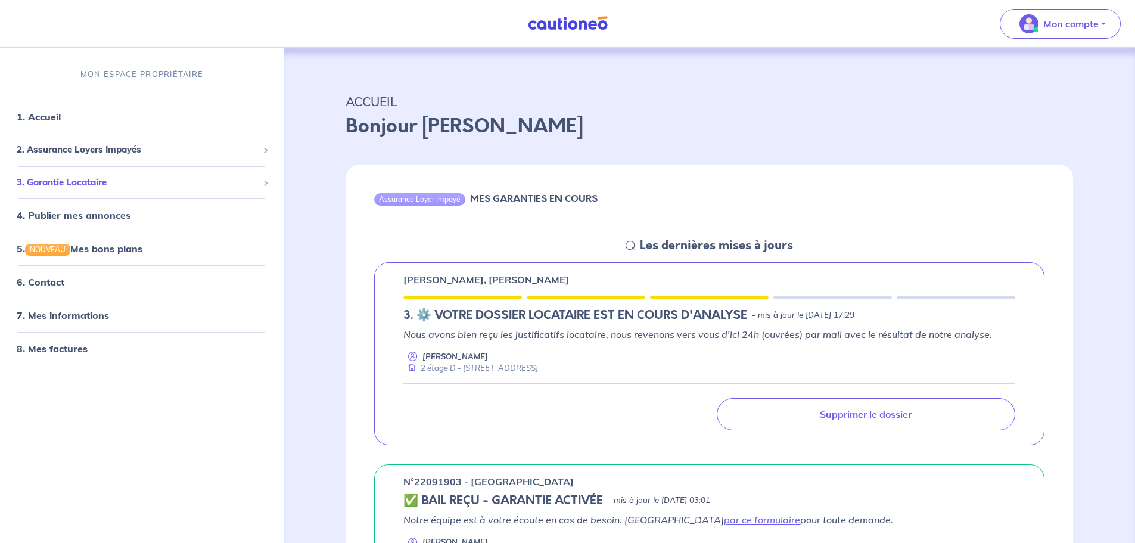
click at [268, 179] on div "3. Garantie Locataire" at bounding box center [142, 182] width 274 height 23
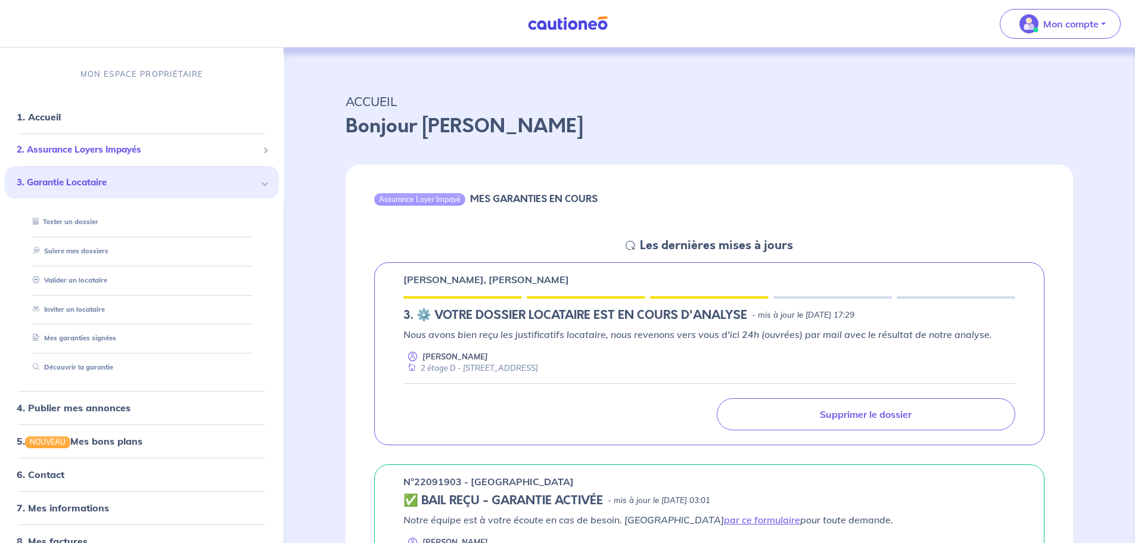
click at [86, 149] on span "2. Assurance Loyers Impayés" at bounding box center [137, 150] width 241 height 14
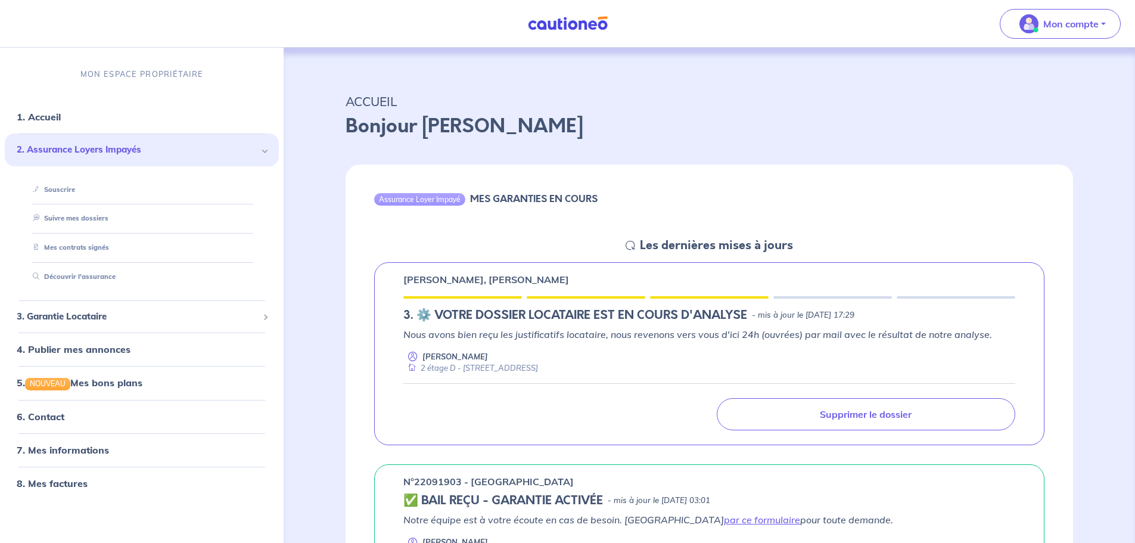
click at [86, 149] on span "2. Assurance Loyers Impayés" at bounding box center [137, 150] width 241 height 14
